Goal: Check status: Check status

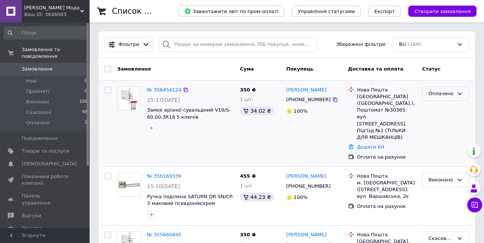
click at [448, 95] on div "Оплачено" at bounding box center [440, 94] width 25 height 8
click at [440, 124] on li "Виконано" at bounding box center [445, 123] width 46 height 14
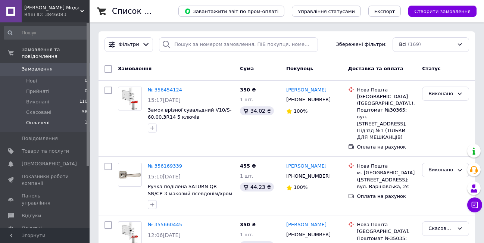
click at [40, 119] on span "Оплачені" at bounding box center [37, 122] width 23 height 7
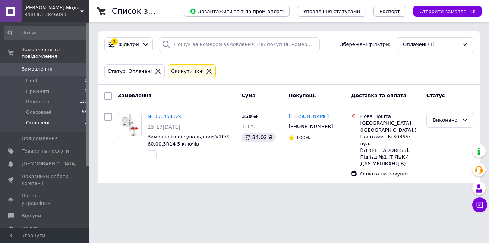
click at [37, 66] on span "Замовлення" at bounding box center [37, 69] width 31 height 7
